Goal: Check status

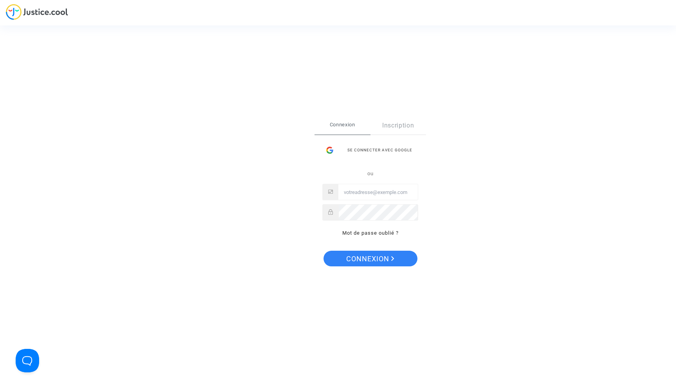
type input "[EMAIL_ADDRESS][DOMAIN_NAME]"
click at [368, 264] on span "Connexion" at bounding box center [370, 259] width 48 height 16
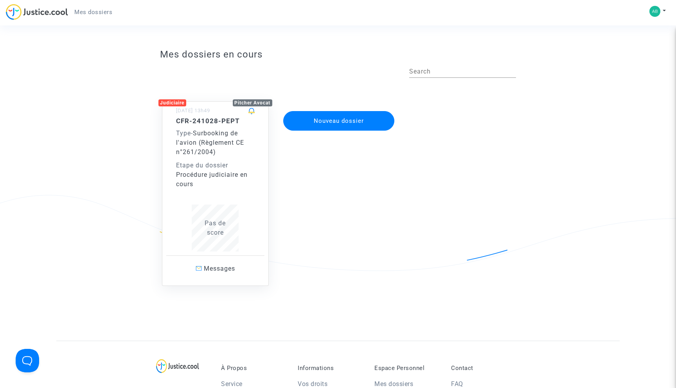
click at [239, 169] on div "Etape du dossier" at bounding box center [215, 165] width 79 height 9
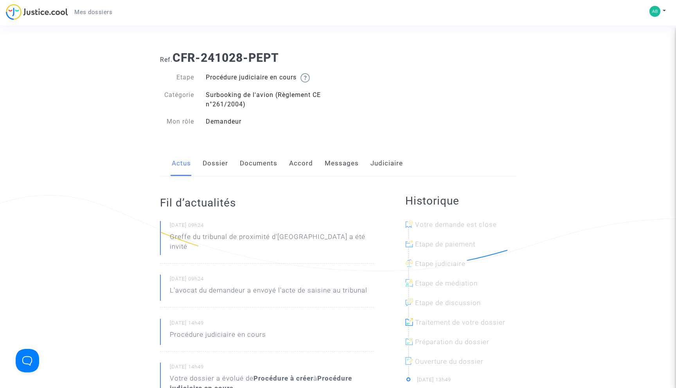
click at [389, 160] on link "Judiciaire" at bounding box center [386, 164] width 32 height 26
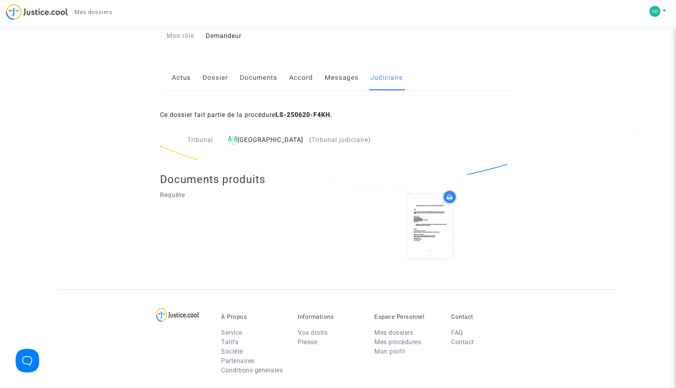
scroll to position [130, 0]
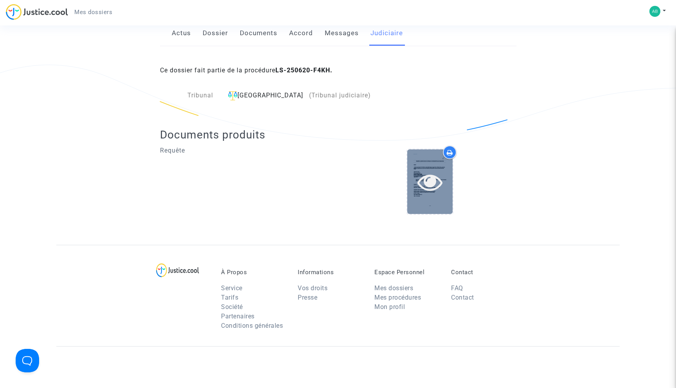
click at [416, 181] on div at bounding box center [429, 181] width 45 height 25
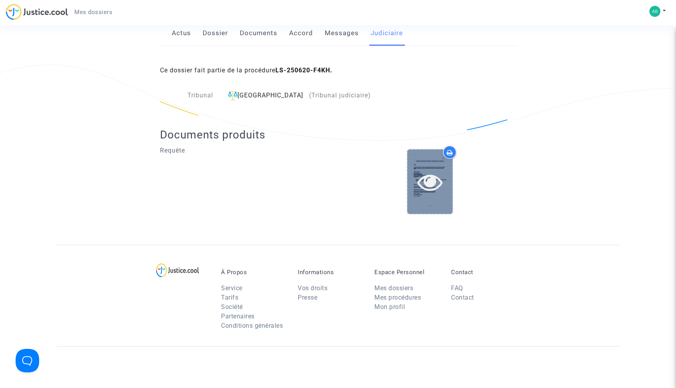
click at [430, 173] on icon at bounding box center [429, 181] width 25 height 25
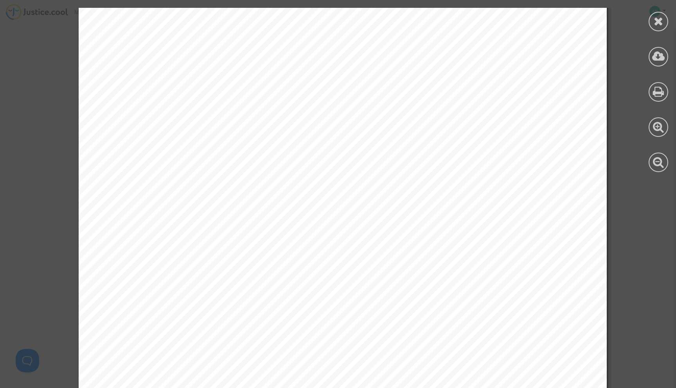
scroll to position [4564, 0]
click at [664, 59] on icon at bounding box center [658, 56] width 13 height 12
